Goal: Task Accomplishment & Management: Manage account settings

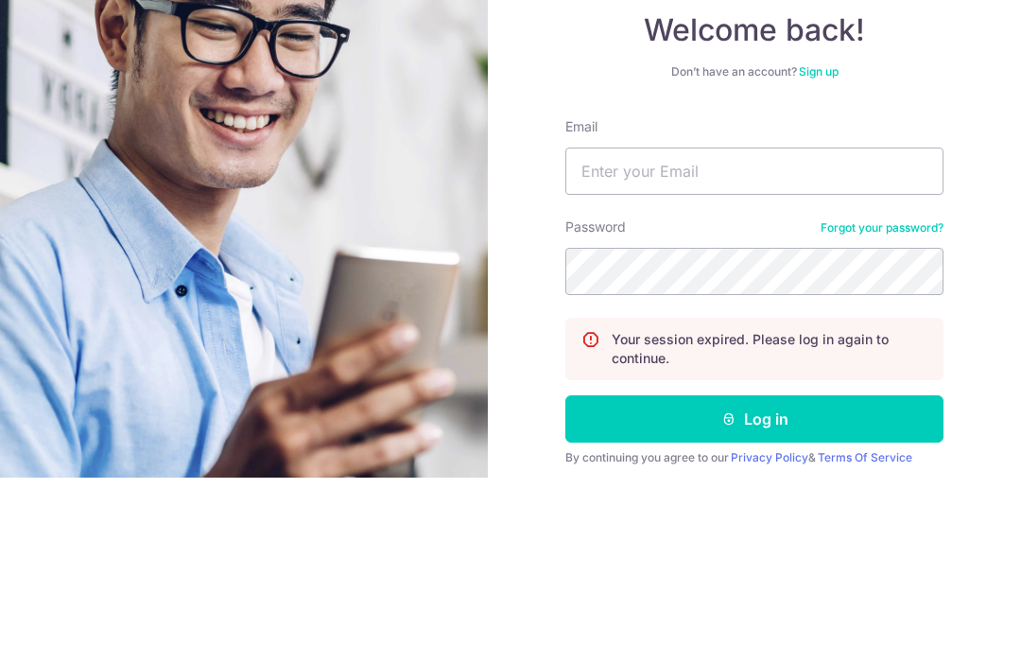
click at [626, 316] on form "Email Password Forgot your password? Your session expired. Please log in again …" at bounding box center [754, 507] width 378 height 409
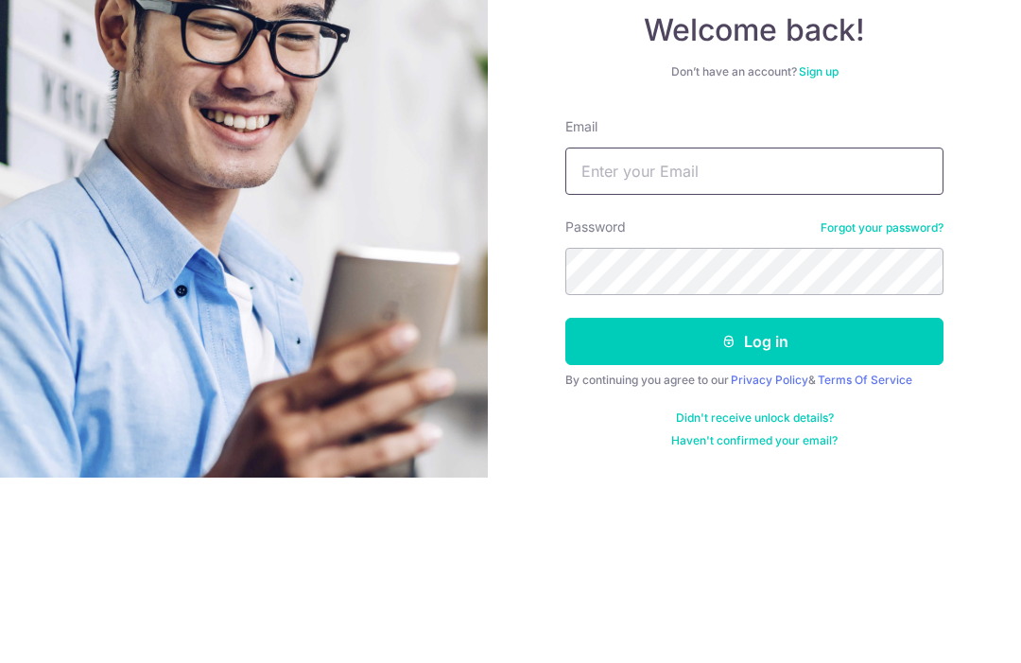
type input "Khoojessica@ymail.com"
click at [755, 503] on button "Log in" at bounding box center [754, 526] width 378 height 47
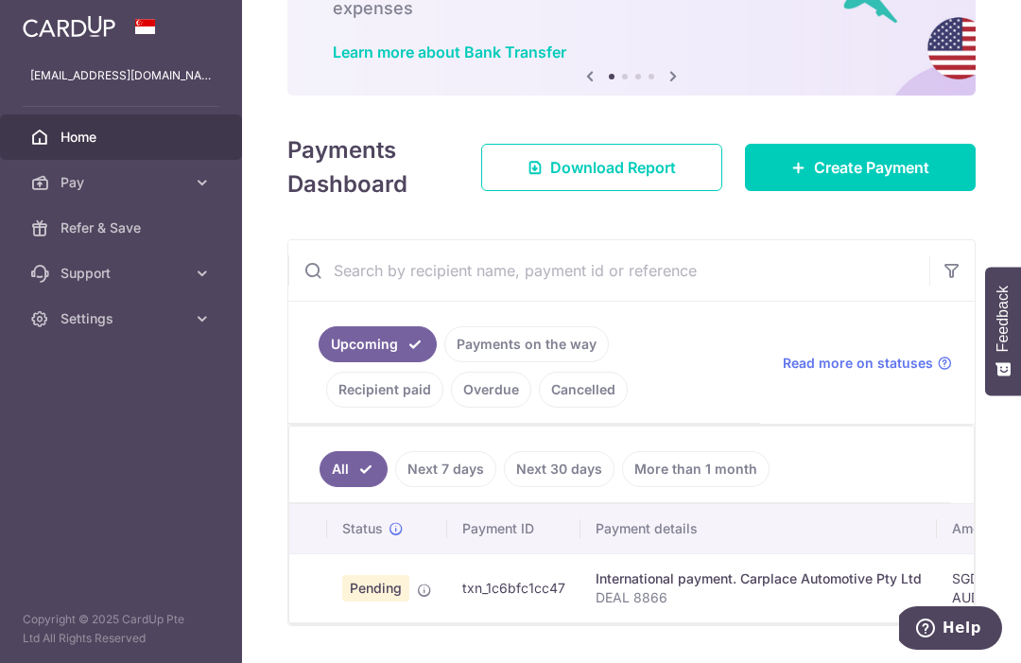
scroll to position [146, 0]
